Goal: Check status: Check status

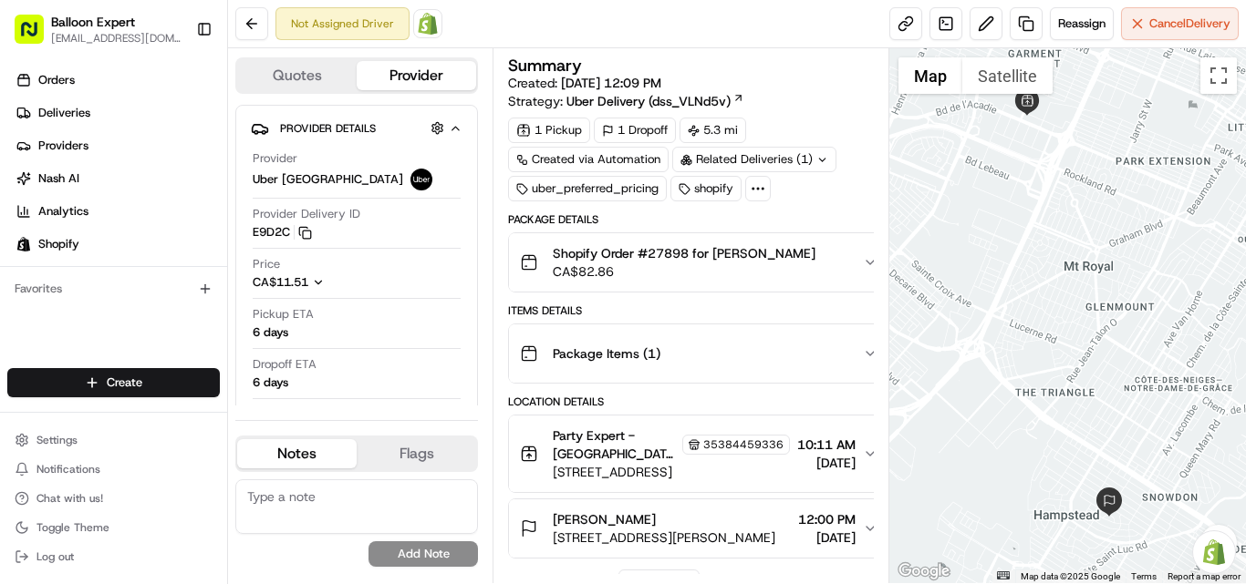
click at [417, 24] on img at bounding box center [428, 24] width 22 height 22
click at [421, 27] on img at bounding box center [428, 24] width 22 height 22
